Goal: Task Accomplishment & Management: Use online tool/utility

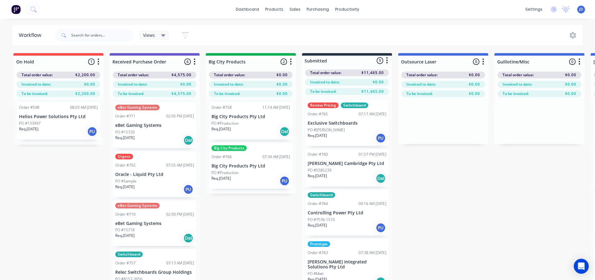
scroll to position [177, 0]
drag, startPoint x: 117, startPoint y: 36, endPoint x: 122, endPoint y: 33, distance: 5.2
click at [116, 37] on input "text" at bounding box center [102, 35] width 62 height 12
type input "nep"
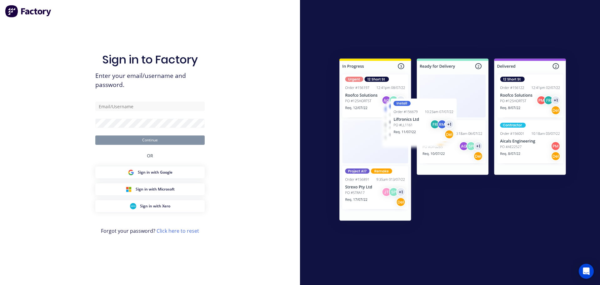
drag, startPoint x: 355, startPoint y: 211, endPoint x: 357, endPoint y: 202, distance: 8.3
drag, startPoint x: 132, startPoint y: 106, endPoint x: 139, endPoint y: 111, distance: 9.4
click at [131, 106] on input "text" at bounding box center [149, 106] width 109 height 9
type input "[PERSON_NAME][EMAIL_ADDRESS][DOMAIN_NAME]"
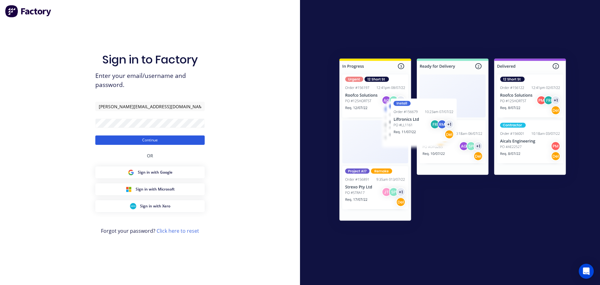
click at [152, 140] on button "Continue" at bounding box center [149, 139] width 109 height 9
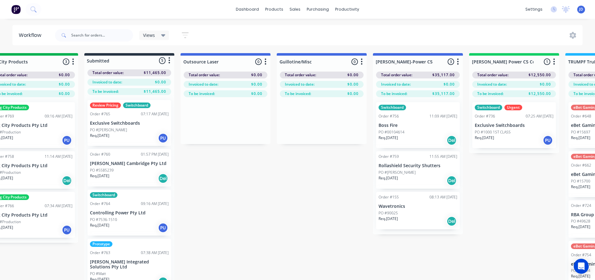
drag, startPoint x: 427, startPoint y: 212, endPoint x: 458, endPoint y: 205, distance: 31.4
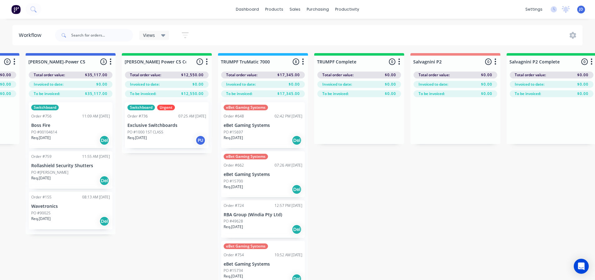
drag, startPoint x: 253, startPoint y: 215, endPoint x: 293, endPoint y: 215, distance: 40.0
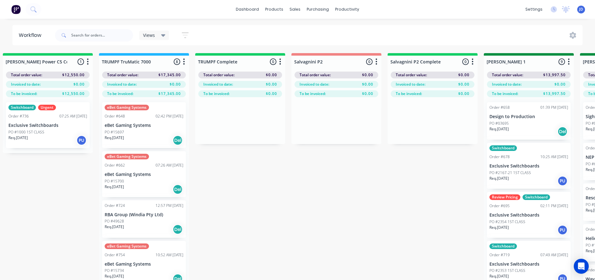
scroll to position [0, 737]
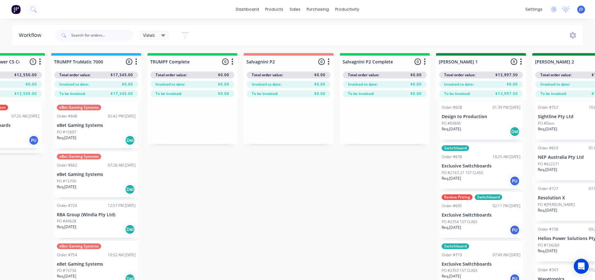
drag, startPoint x: 328, startPoint y: 218, endPoint x: 304, endPoint y: 171, distance: 52.8
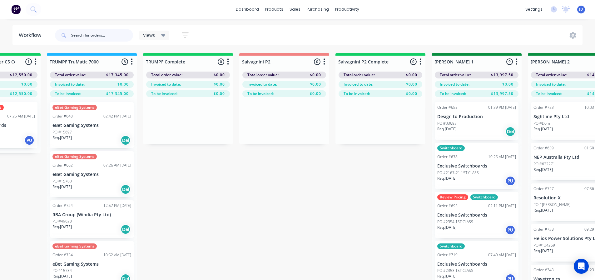
click at [77, 31] on input "text" at bounding box center [102, 35] width 62 height 12
type input "nep"
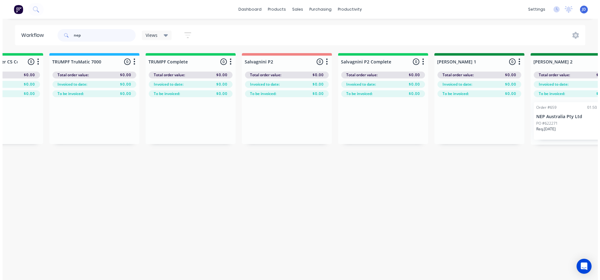
scroll to position [0, 0]
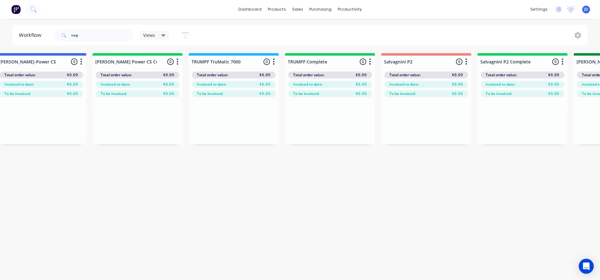
drag, startPoint x: 269, startPoint y: 210, endPoint x: 280, endPoint y: 204, distance: 13.0
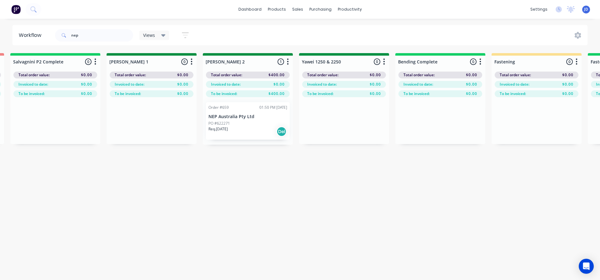
scroll to position [0, 1064]
click at [227, 138] on div "Order #659 01:50 PM [DATE] NEP Australia Pty Ltd PO #622271 Req. [DATE] Del" at bounding box center [246, 120] width 84 height 37
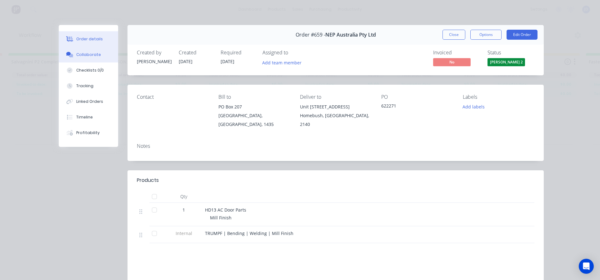
click at [96, 55] on button "Collaborate" at bounding box center [88, 55] width 59 height 16
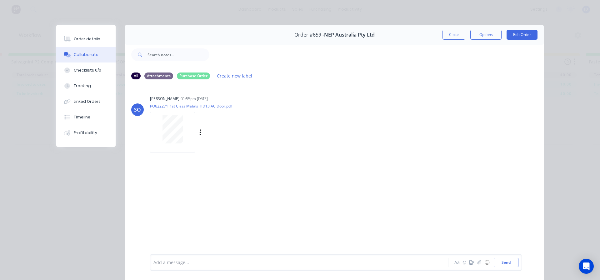
click at [184, 124] on div at bounding box center [172, 129] width 39 height 29
click at [452, 36] on button "Close" at bounding box center [453, 35] width 23 height 10
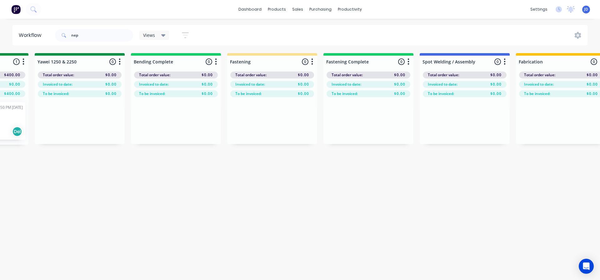
drag, startPoint x: 220, startPoint y: 154, endPoint x: 252, endPoint y: 148, distance: 32.2
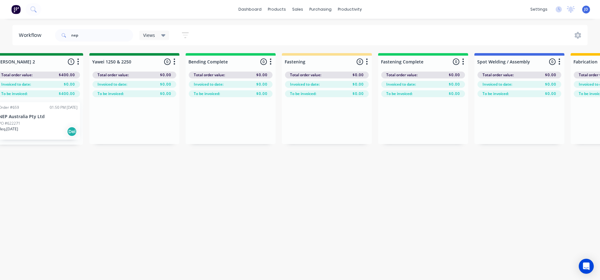
drag, startPoint x: 346, startPoint y: 183, endPoint x: 318, endPoint y: 172, distance: 30.0
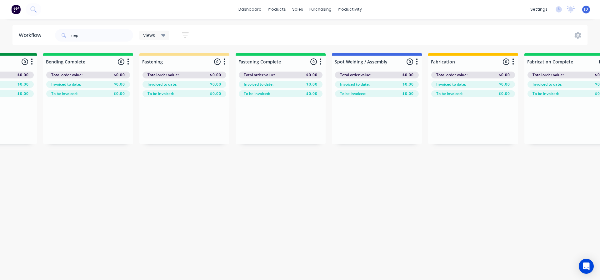
drag, startPoint x: 142, startPoint y: 147, endPoint x: 179, endPoint y: 146, distance: 37.5
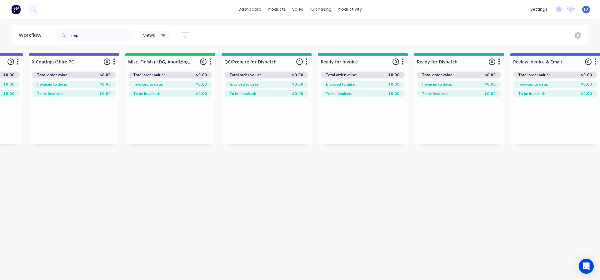
drag, startPoint x: 226, startPoint y: 172, endPoint x: 277, endPoint y: 172, distance: 51.6
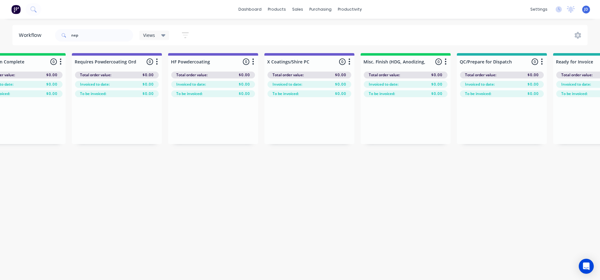
drag, startPoint x: 388, startPoint y: 181, endPoint x: 324, endPoint y: 170, distance: 64.8
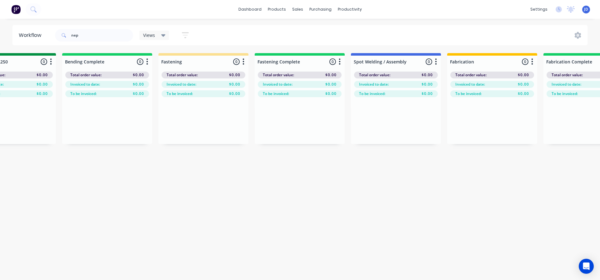
drag, startPoint x: 367, startPoint y: 178, endPoint x: 321, endPoint y: 164, distance: 47.7
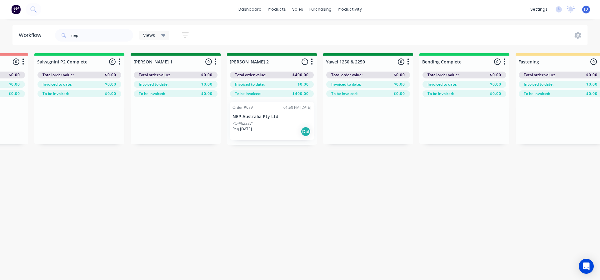
drag, startPoint x: 420, startPoint y: 181, endPoint x: 354, endPoint y: 167, distance: 67.3
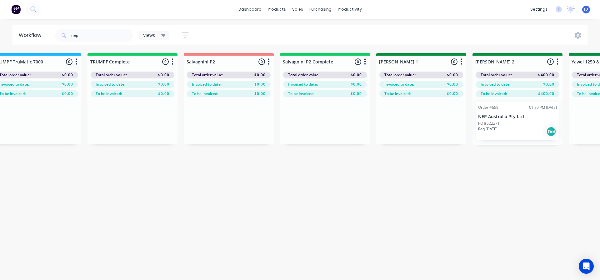
drag, startPoint x: 406, startPoint y: 180, endPoint x: 347, endPoint y: 163, distance: 61.9
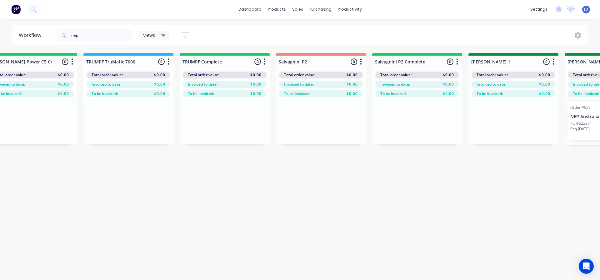
drag, startPoint x: 431, startPoint y: 182, endPoint x: 381, endPoint y: 166, distance: 53.1
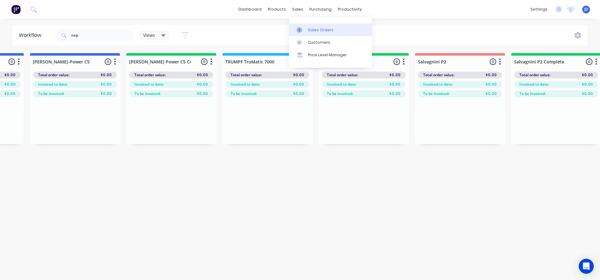
click at [317, 30] on div "Sales Orders" at bounding box center [321, 30] width 26 height 6
